Goal: Task Accomplishment & Management: Manage account settings

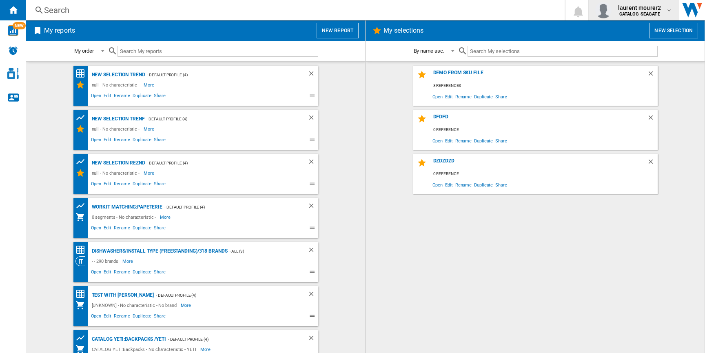
click at [645, 11] on b "CATALOG SEAGATE" at bounding box center [639, 13] width 41 height 5
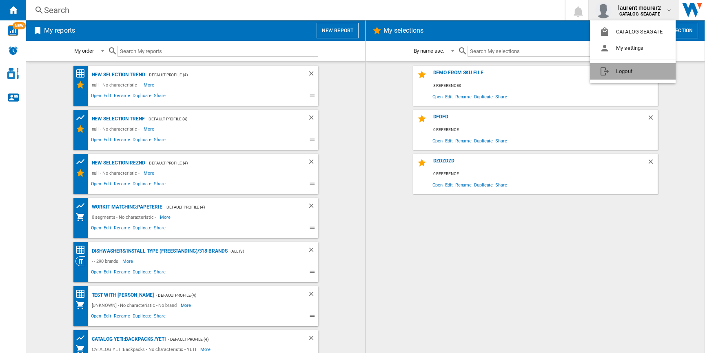
click at [616, 69] on button "Logout" at bounding box center [633, 71] width 86 height 16
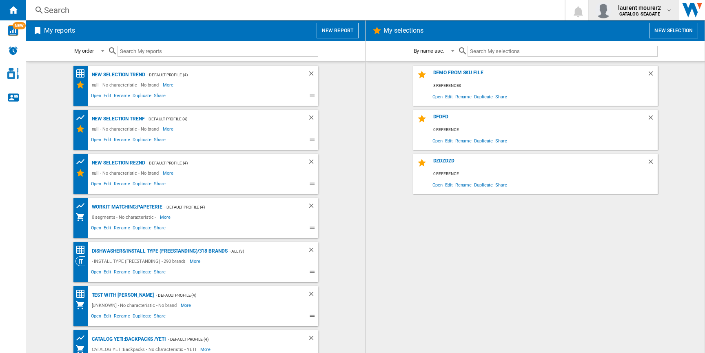
click at [647, 10] on span "laurent mourer2" at bounding box center [639, 8] width 43 height 8
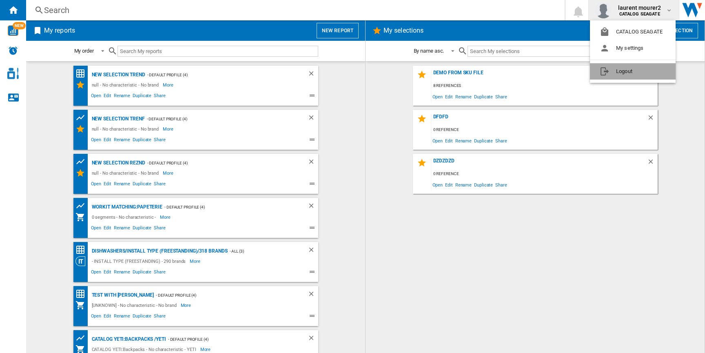
click at [618, 71] on button "Logout" at bounding box center [633, 71] width 86 height 16
